Goal: Find specific page/section: Find specific page/section

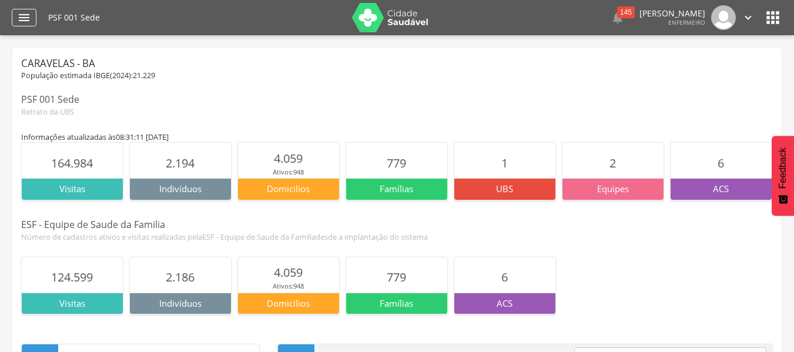
click at [19, 9] on div "" at bounding box center [24, 18] width 25 height 18
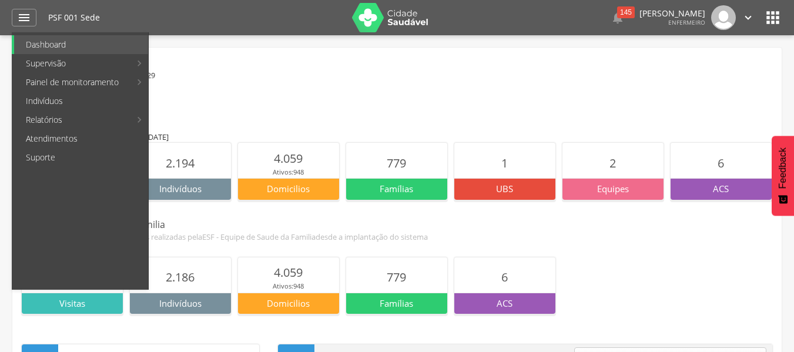
click at [95, 109] on link "Indivíduos" at bounding box center [81, 101] width 134 height 19
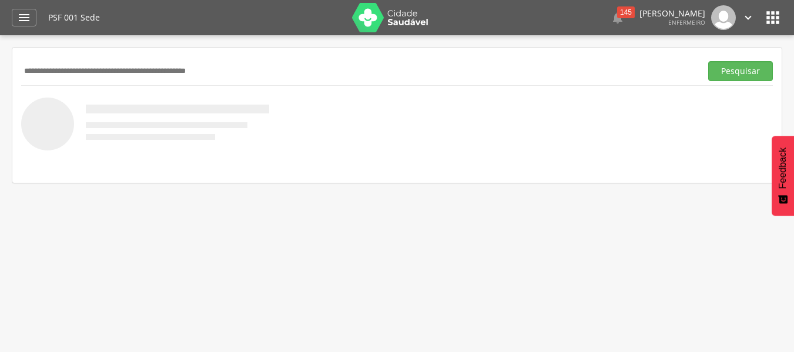
paste input "**********"
click at [708, 61] on button "Pesquisar" at bounding box center [740, 71] width 65 height 20
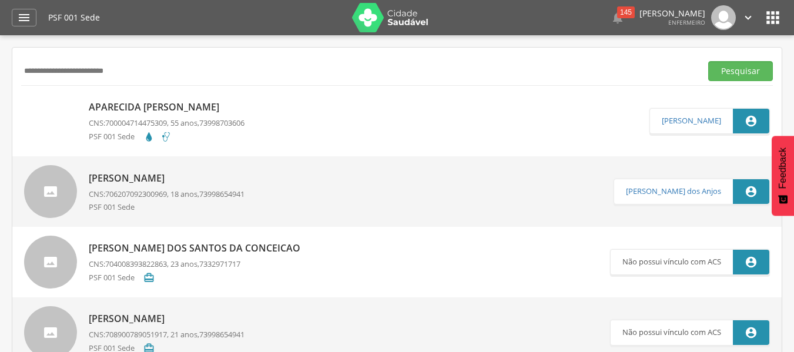
drag, startPoint x: 190, startPoint y: 68, endPoint x: 11, endPoint y: 69, distance: 178.6
click at [11, 69] on div " Supervisão  Distritos  Ubs Coordenador: - Caravelas / BA Intervalo de Tempo…" at bounding box center [397, 211] width 794 height 352
type input "**********"
click at [708, 61] on button "Pesquisar" at bounding box center [740, 71] width 65 height 20
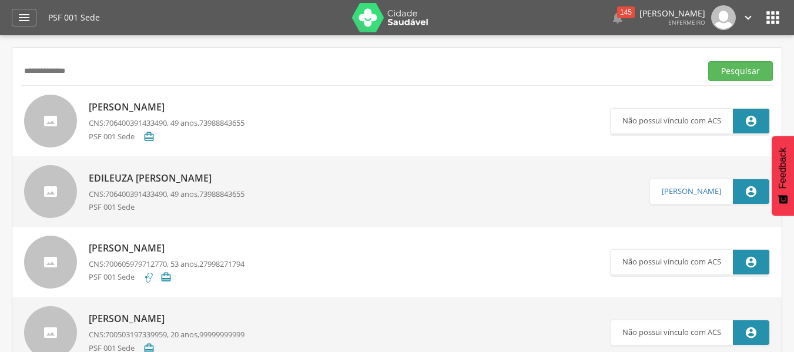
click at [205, 176] on p "Edileuza [PERSON_NAME]" at bounding box center [167, 179] width 156 height 14
type input "**********"
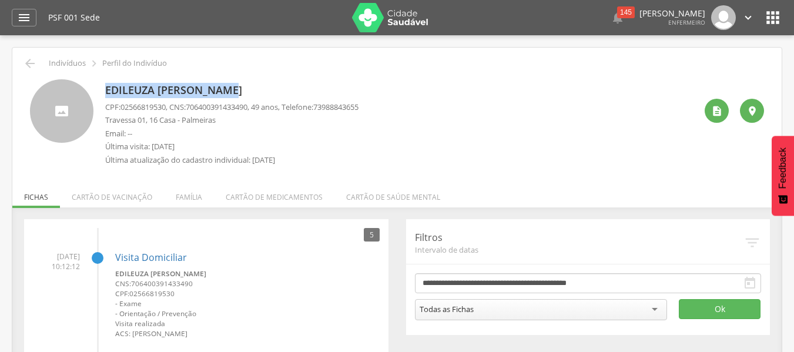
drag, startPoint x: 240, startPoint y: 89, endPoint x: 100, endPoint y: 95, distance: 140.6
click at [100, 95] on div "Edileuza [PERSON_NAME] CPF: 02566819530 , CNS: [PHONE_NUMBER] , 49 anos, Telefo…" at bounding box center [397, 125] width 734 height 92
copy p "Edileuza [PERSON_NAME]"
click at [24, 69] on icon "" at bounding box center [30, 63] width 14 height 14
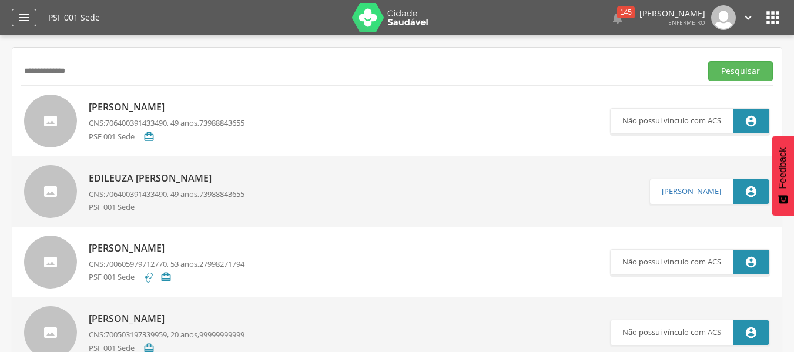
click at [17, 15] on icon "" at bounding box center [24, 18] width 14 height 14
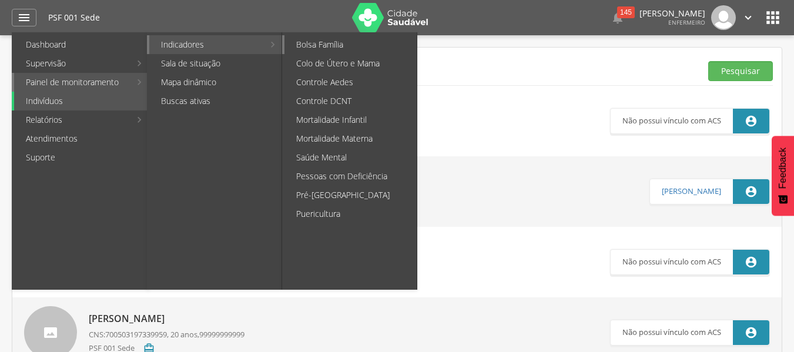
click at [323, 40] on link "Bolsa Família" at bounding box center [350, 44] width 132 height 19
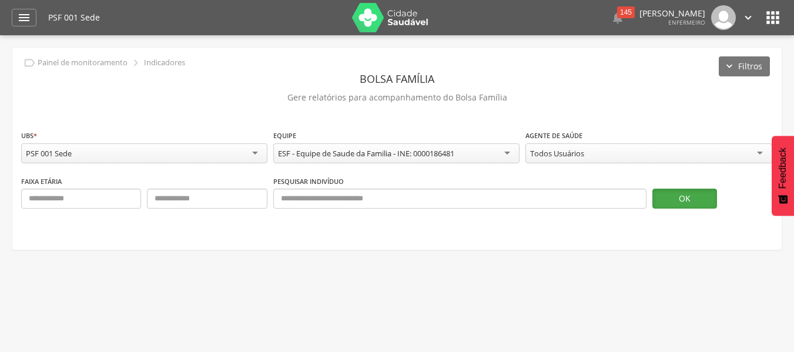
click at [696, 197] on button "OK" at bounding box center [684, 199] width 65 height 20
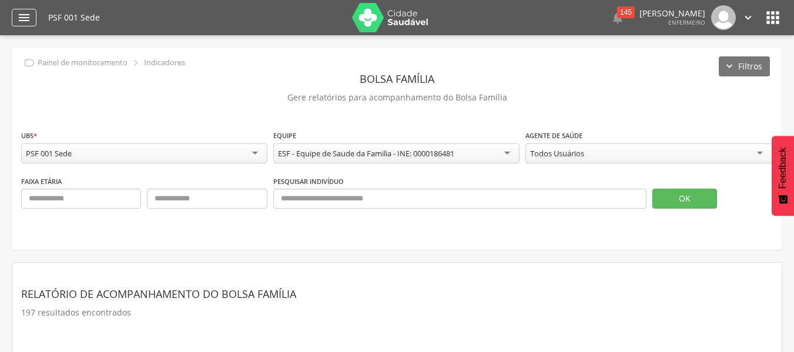
click at [22, 19] on icon "" at bounding box center [24, 18] width 14 height 14
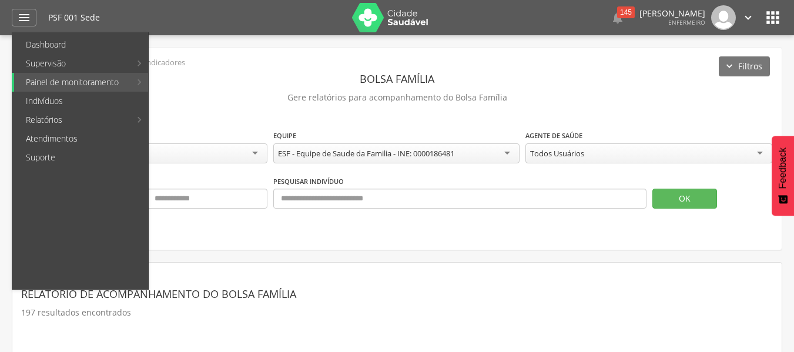
click at [763, 21] on icon "" at bounding box center [772, 17] width 19 height 19
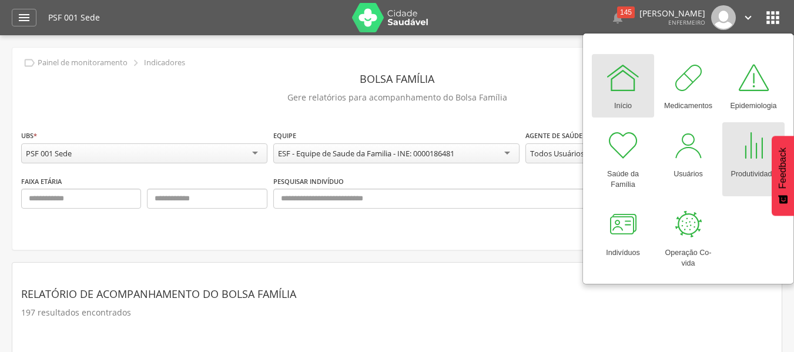
click at [740, 157] on div at bounding box center [753, 145] width 35 height 35
